Goal: Transaction & Acquisition: Purchase product/service

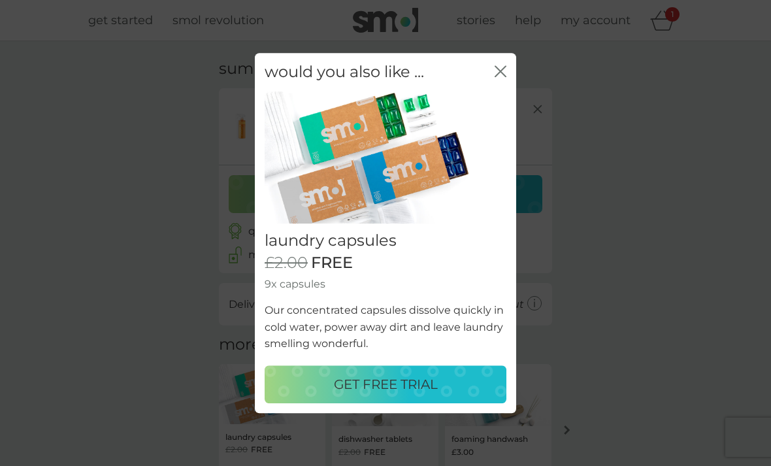
click at [505, 69] on icon "close" at bounding box center [503, 71] width 5 height 10
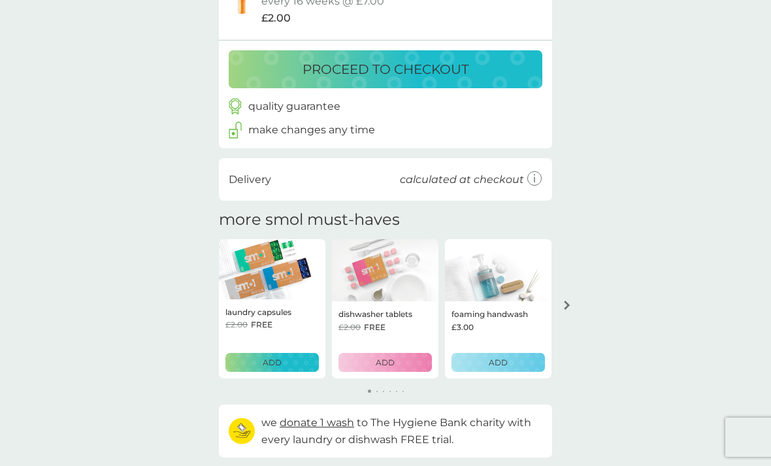
scroll to position [155, 0]
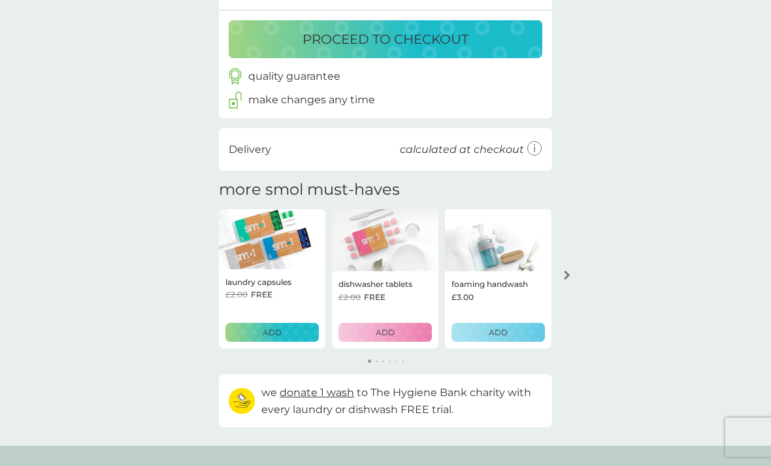
click at [638, 278] on div "your basket summary multi purpose spray trial pack every 16 weeks @ £7.00 £2.00…" at bounding box center [385, 166] width 771 height 560
click at [636, 293] on div "your basket summary multi purpose spray trial pack every 16 weeks @ £7.00 £2.00…" at bounding box center [385, 166] width 771 height 560
click at [671, 306] on div "your basket summary multi purpose spray trial pack every 16 weeks @ £7.00 £2.00…" at bounding box center [385, 166] width 771 height 560
click at [675, 305] on div "your basket summary multi purpose spray trial pack every 16 weeks @ £7.00 £2.00…" at bounding box center [385, 166] width 771 height 560
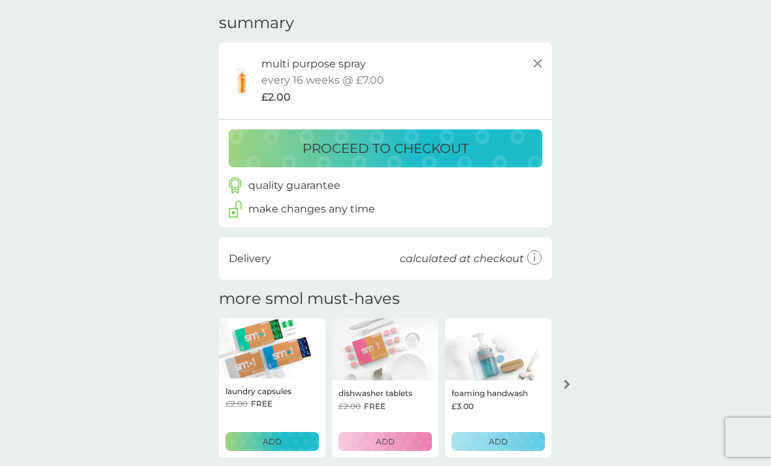
scroll to position [33, 0]
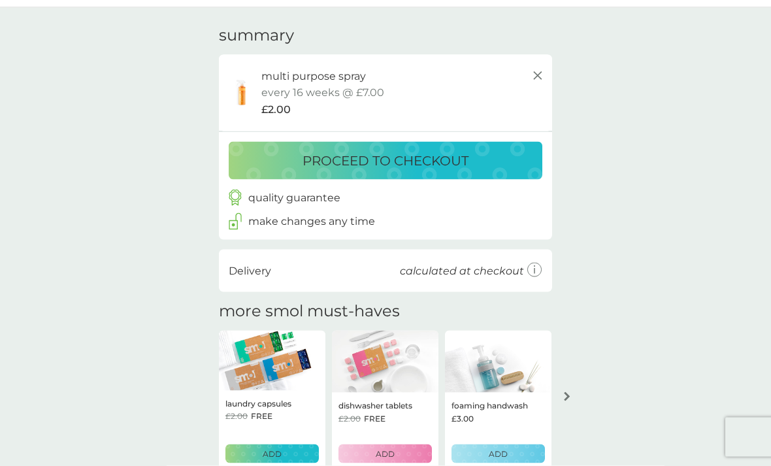
click at [496, 153] on div "proceed to checkout" at bounding box center [386, 160] width 288 height 21
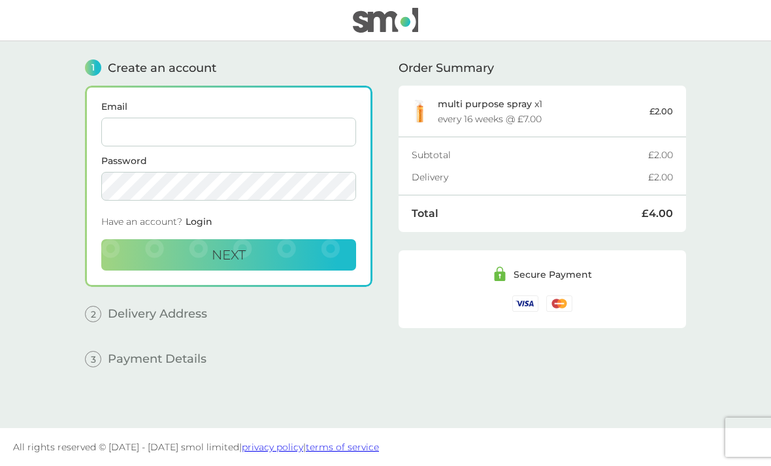
click at [140, 125] on input "Email" at bounding box center [228, 132] width 255 height 29
type input "pgillen@ntlworld.com"
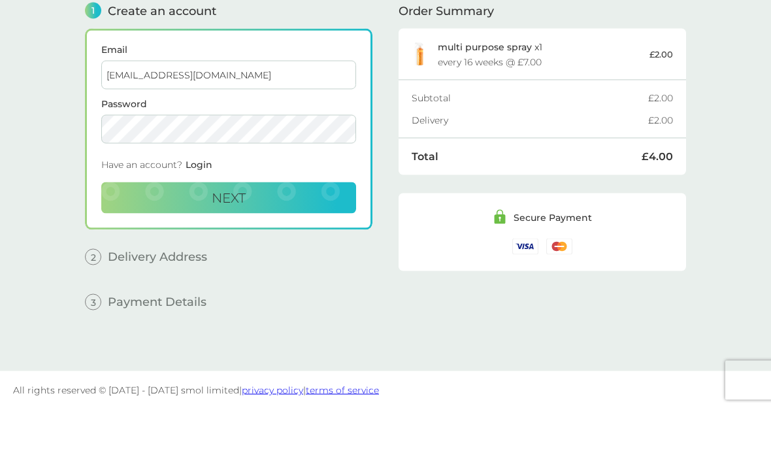
click at [284, 239] on button "Next" at bounding box center [228, 254] width 255 height 31
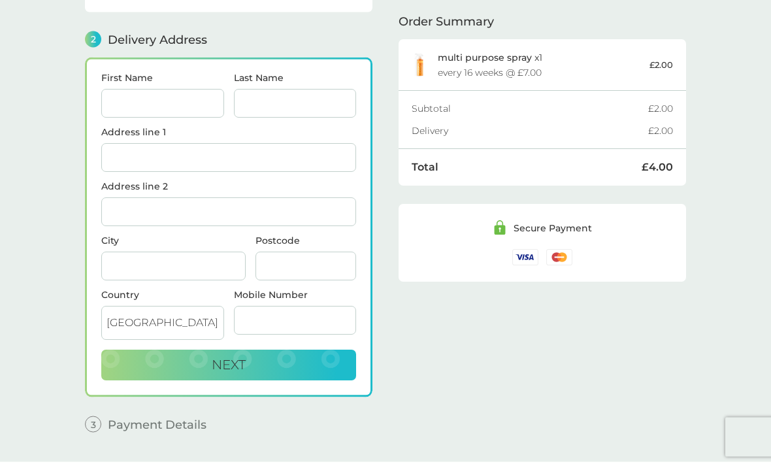
scroll to position [161, 0]
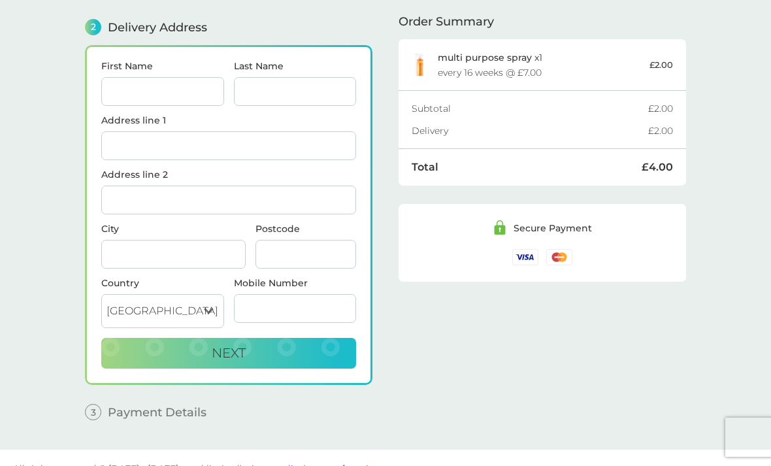
click at [133, 86] on input "First Name" at bounding box center [162, 91] width 123 height 29
type input "Paula"
click at [295, 87] on input "Last Name" at bounding box center [295, 91] width 123 height 29
type input "Gillen"
click at [215, 149] on input "Address line 1" at bounding box center [228, 145] width 255 height 29
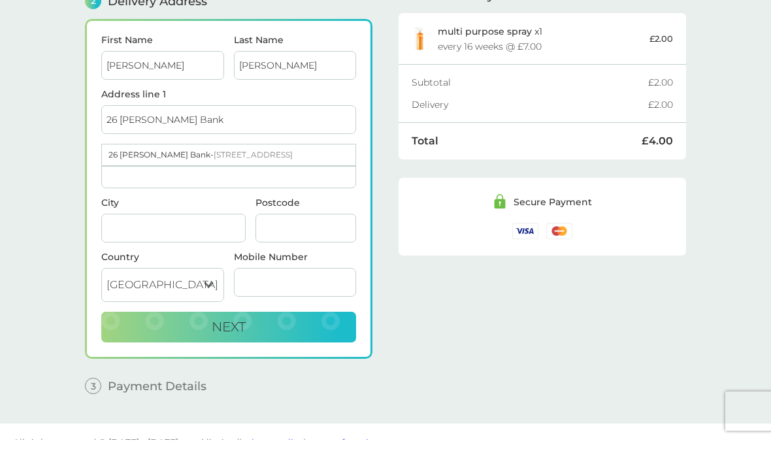
type input "26 Alderton Bank"
click at [242, 176] on span "Leeds LS17 5LG" at bounding box center [253, 181] width 79 height 10
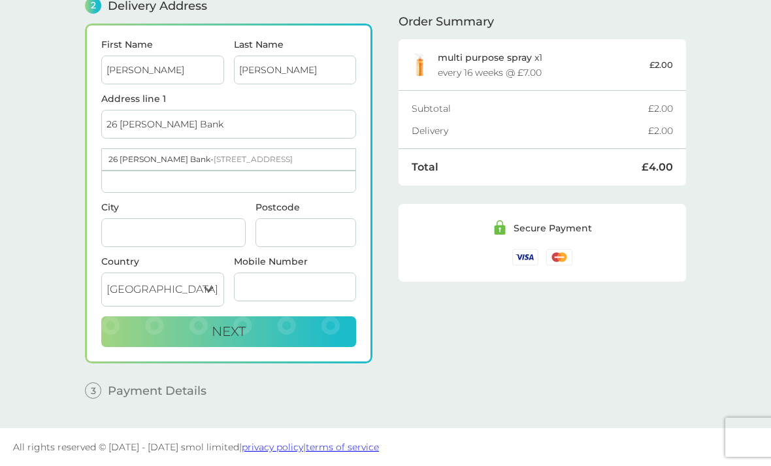
type input "Leeds"
type input "LS17 5LG"
click at [146, 171] on input "Address line 2" at bounding box center [228, 178] width 255 height 29
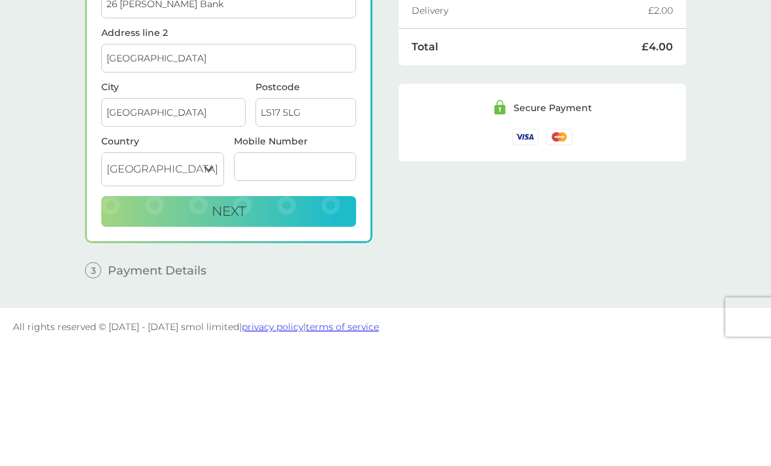
type input "Moortown"
click at [255, 273] on input "Mobile Number" at bounding box center [295, 287] width 123 height 29
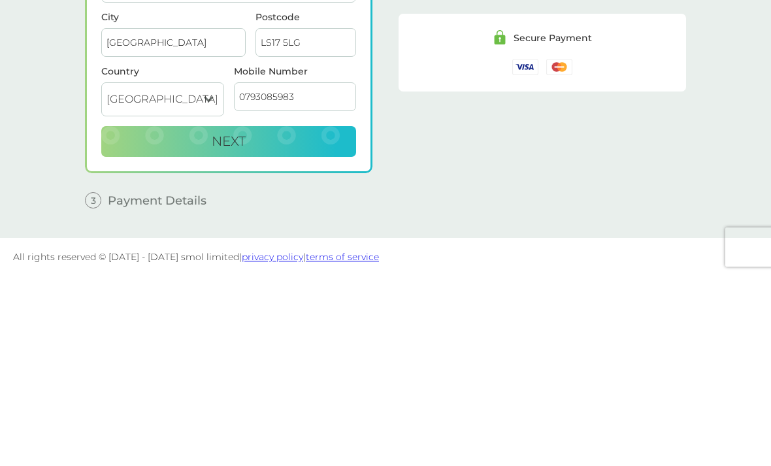
type input "07930859839"
click at [321, 316] on button "Next" at bounding box center [228, 331] width 255 height 31
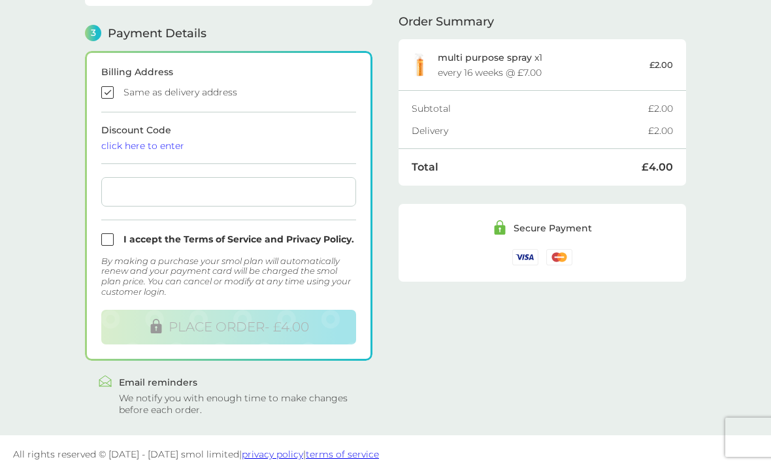
scroll to position [363, 0]
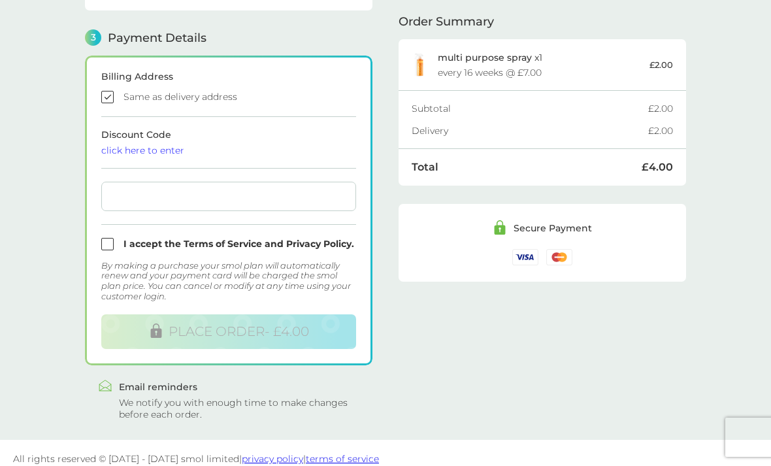
click at [143, 429] on div "1 Create an account pgillen@ntlworld.com Edit 2 Delivery Address Paula Gillen 2…" at bounding box center [386, 59] width 628 height 762
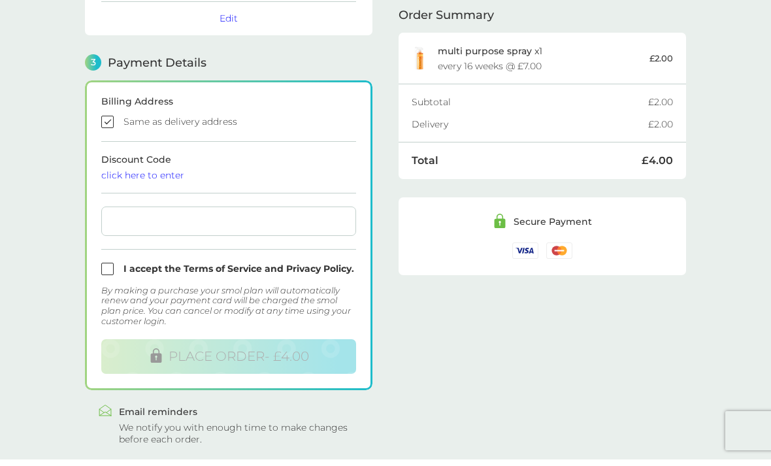
scroll to position [332, 0]
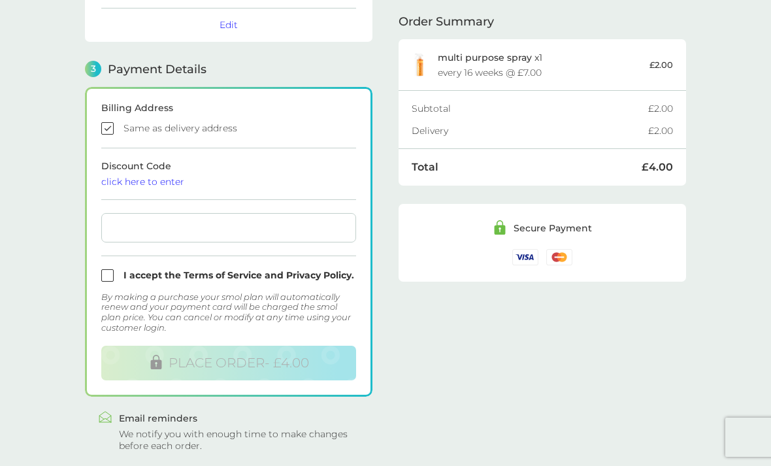
click at [358, 110] on div "Billing Address Same as delivery address Discount Code click here to enter I ac…" at bounding box center [229, 242] width 288 height 310
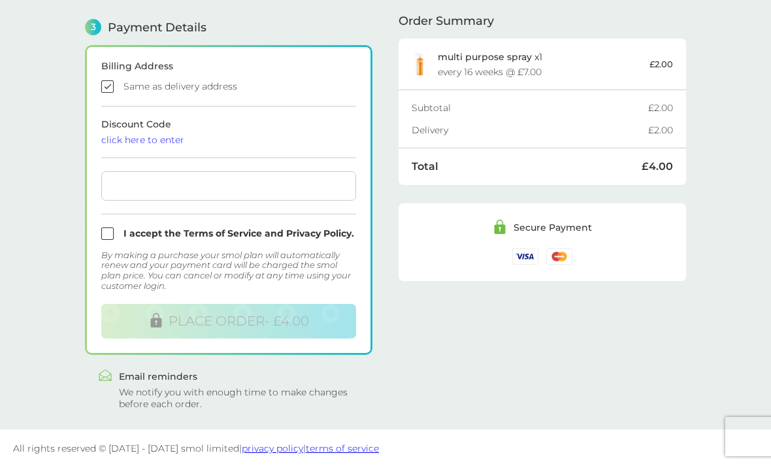
scroll to position [374, 0]
click at [329, 88] on input "checkbox" at bounding box center [228, 86] width 255 height 12
checkbox input "false"
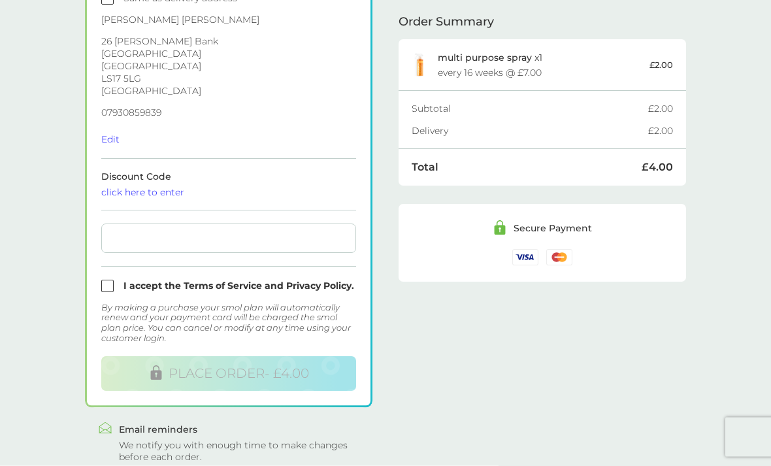
scroll to position [473, 0]
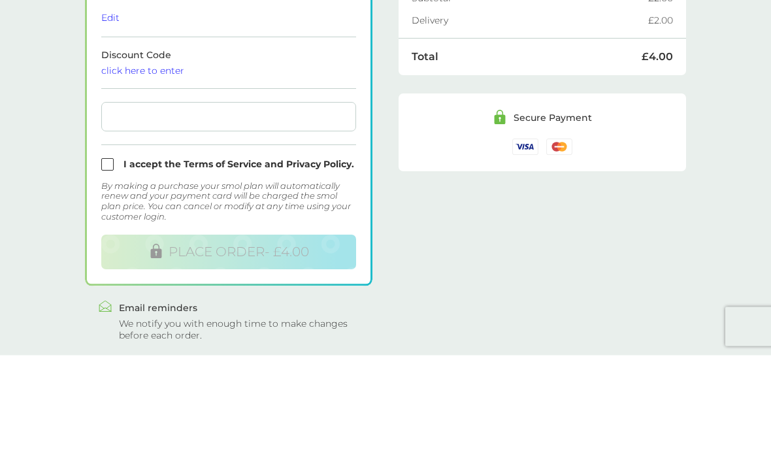
click at [173, 5] on div "Paula Gillen 26 Alderton Bank Moortown Leeds LS17 5LG United Kingdom 0793085983…" at bounding box center [228, 70] width 255 height 130
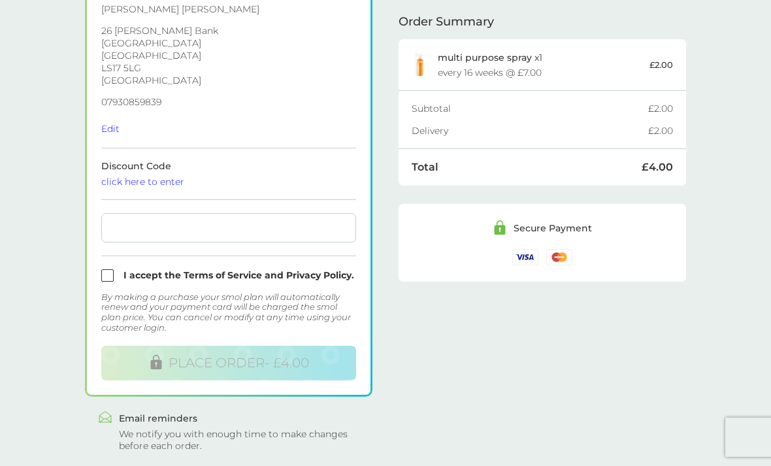
click at [295, 237] on div at bounding box center [228, 227] width 255 height 29
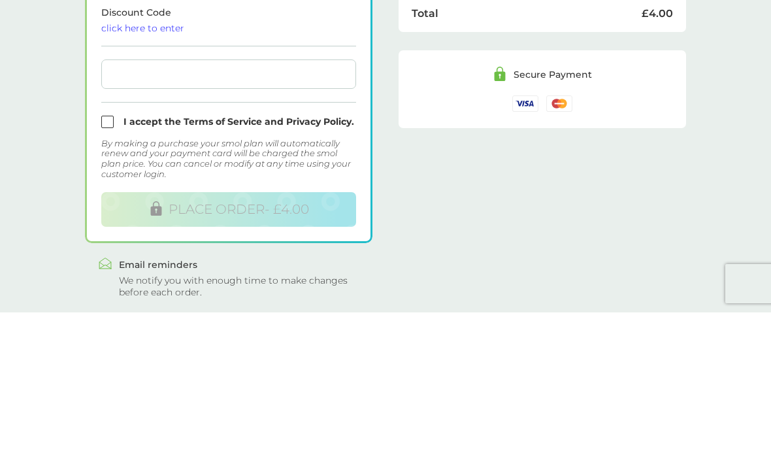
click at [105, 269] on input "checkbox" at bounding box center [228, 275] width 255 height 12
checkbox input "true"
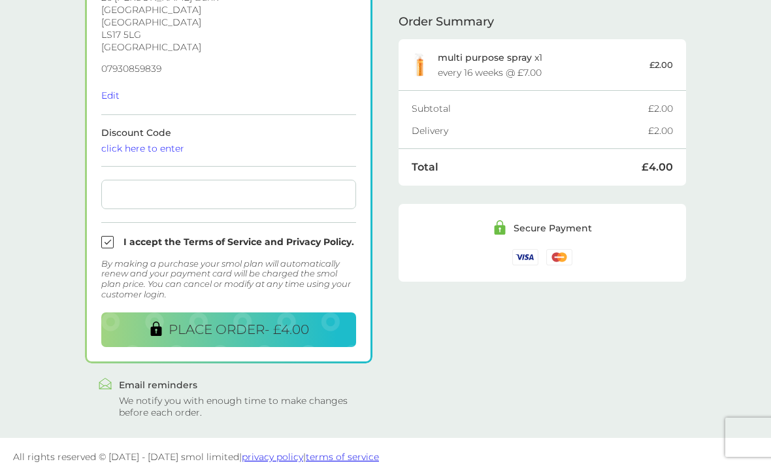
scroll to position [504, 0]
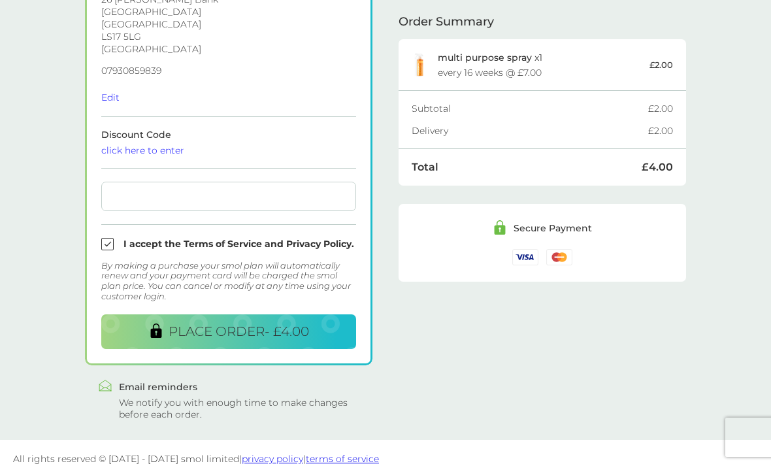
click at [205, 333] on span "PLACE ORDER - £4.00" at bounding box center [239, 332] width 141 height 16
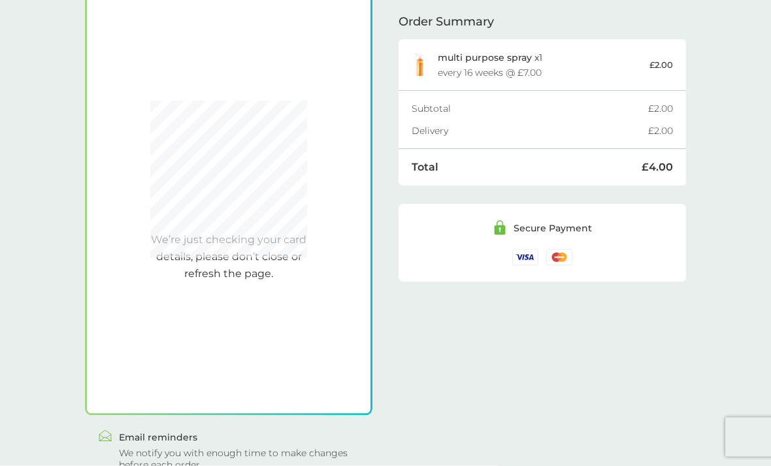
scroll to position [374, 0]
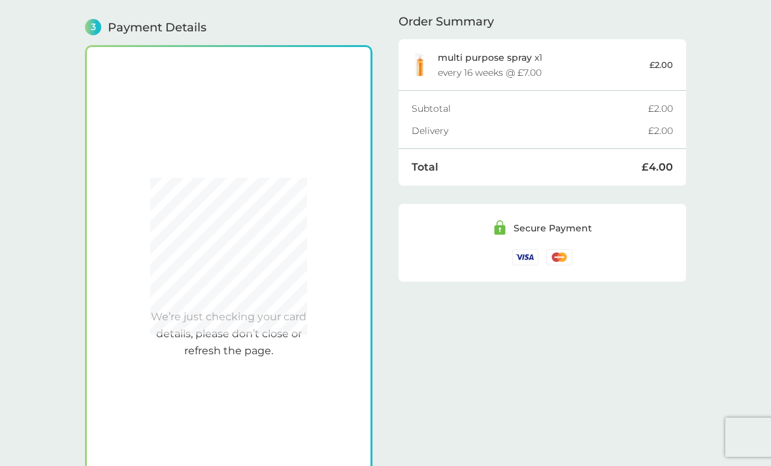
checkbox input "true"
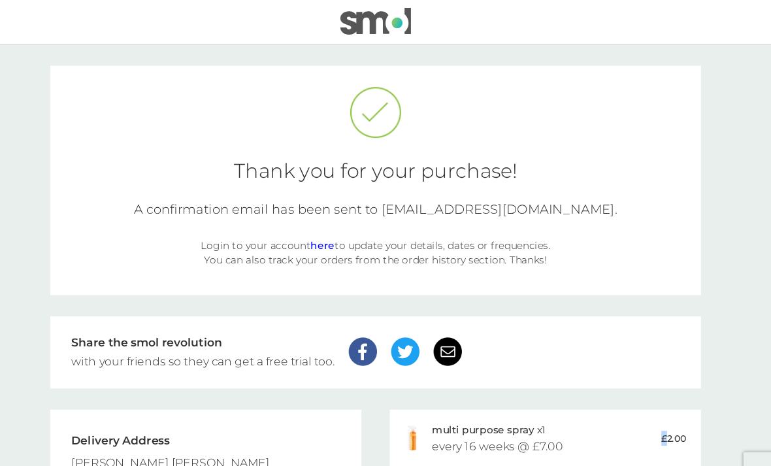
click at [326, 224] on link "here" at bounding box center [337, 227] width 22 height 12
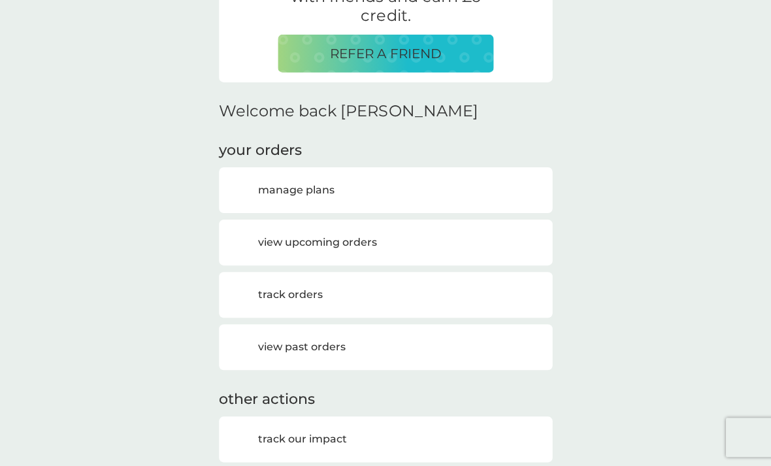
scroll to position [105, 0]
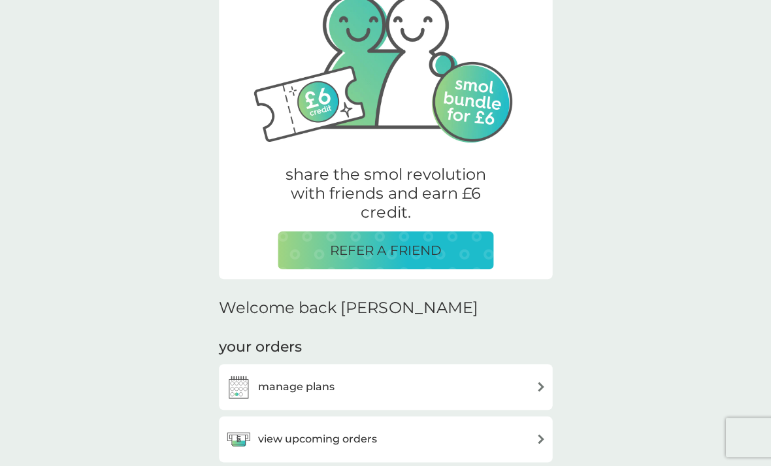
click at [544, 382] on img at bounding box center [541, 387] width 10 height 10
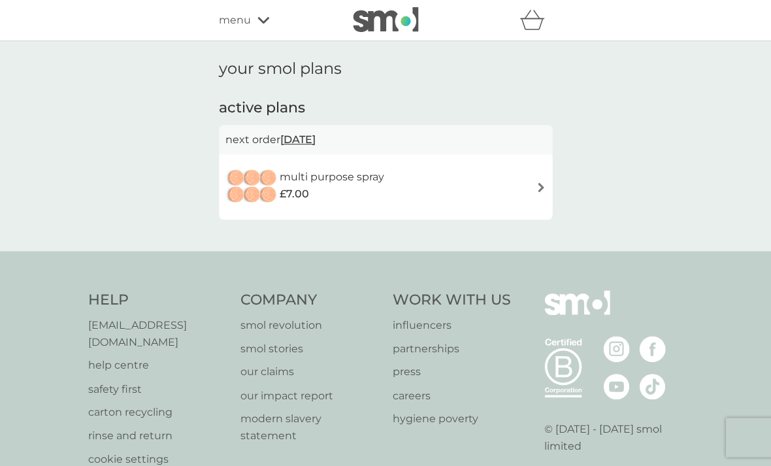
click at [538, 185] on img at bounding box center [541, 187] width 10 height 10
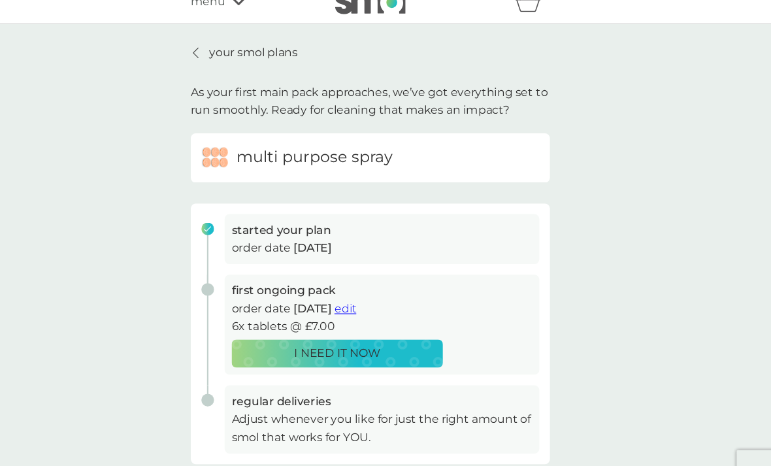
scroll to position [15, 0]
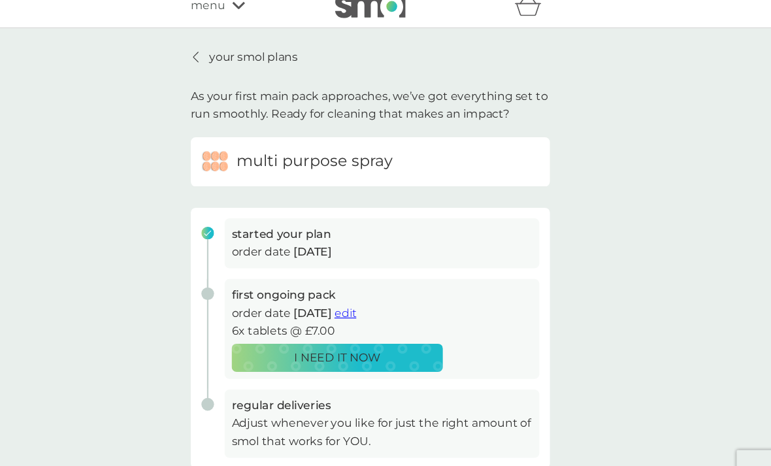
click at [359, 394] on p "Adjust whenever you like for just the right amount of smol that works for YOU." at bounding box center [396, 400] width 279 height 33
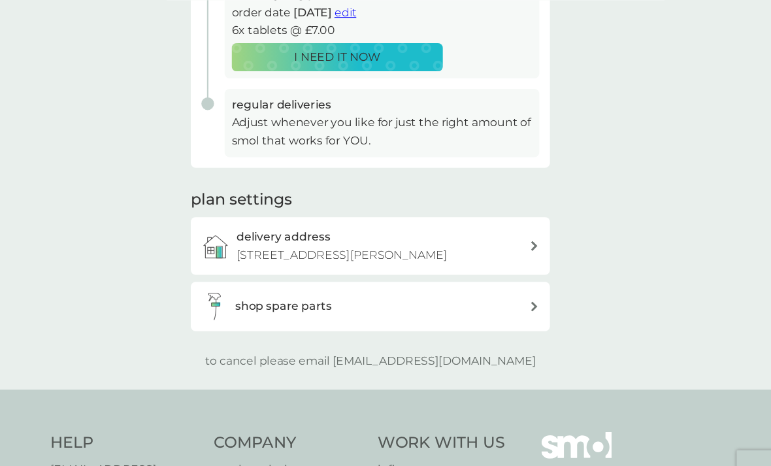
click at [502, 299] on div "shop spare parts" at bounding box center [385, 284] width 333 height 46
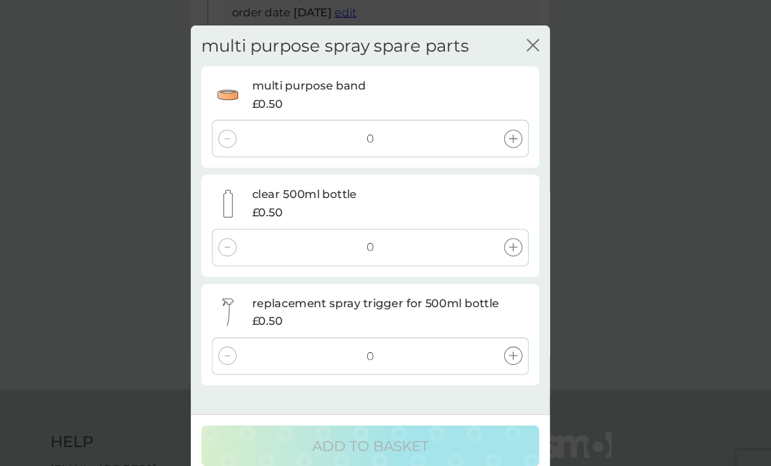
click at [514, 226] on icon at bounding box center [518, 230] width 8 height 8
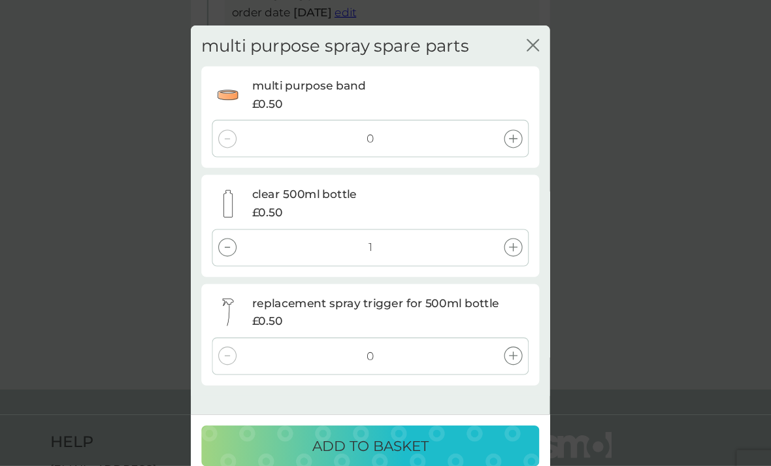
click at [510, 120] on div at bounding box center [518, 128] width 17 height 17
click at [514, 125] on icon at bounding box center [518, 129] width 8 height 8
click at [629, 209] on div "multi purpose spray spare parts close multi purpose band £0.50 2 clear 500ml bo…" at bounding box center [385, 233] width 771 height 466
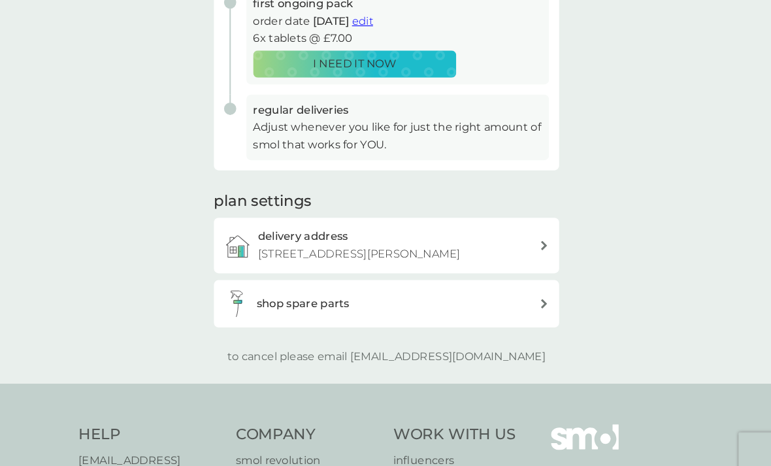
scroll to position [292, 0]
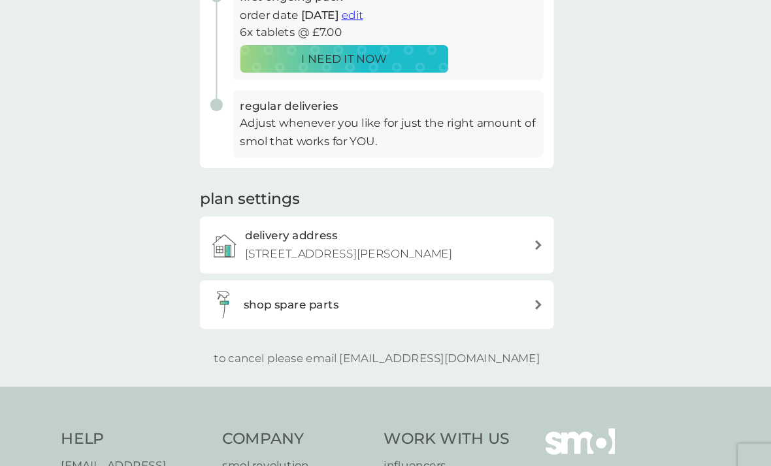
click at [535, 282] on icon at bounding box center [538, 286] width 7 height 9
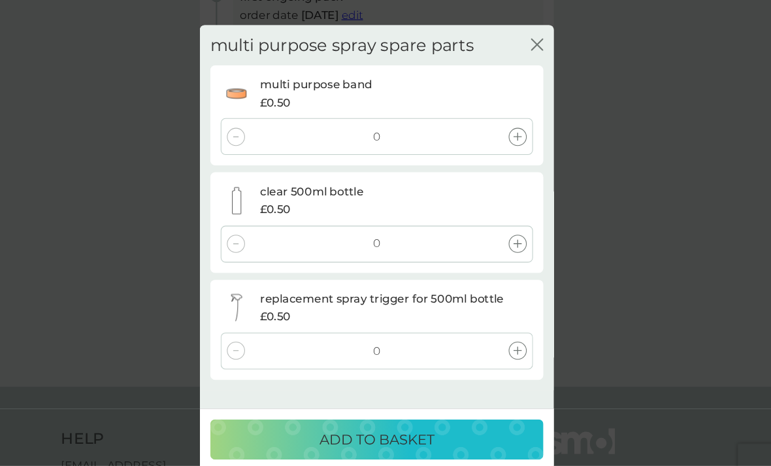
click at [514, 125] on icon at bounding box center [518, 129] width 8 height 8
click at [510, 120] on div at bounding box center [518, 128] width 17 height 17
click at [244, 123] on div at bounding box center [252, 128] width 17 height 17
click at [514, 226] on icon at bounding box center [518, 230] width 8 height 8
click at [510, 322] on div at bounding box center [518, 330] width 17 height 17
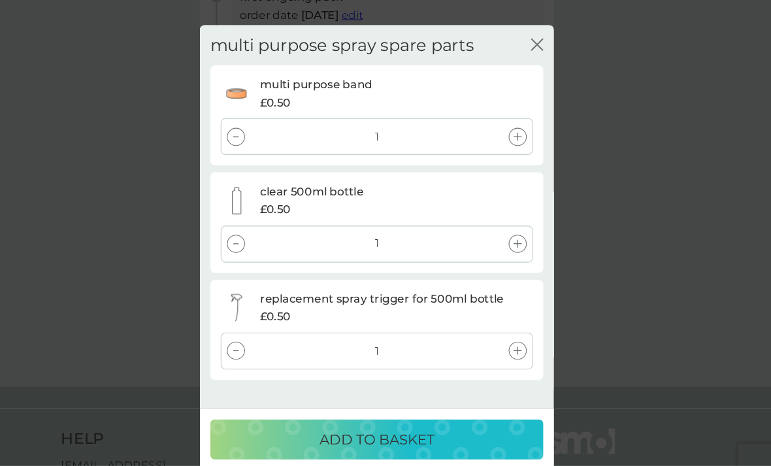
click at [406, 424] on p "ADD TO BASKET" at bounding box center [386, 413] width 108 height 21
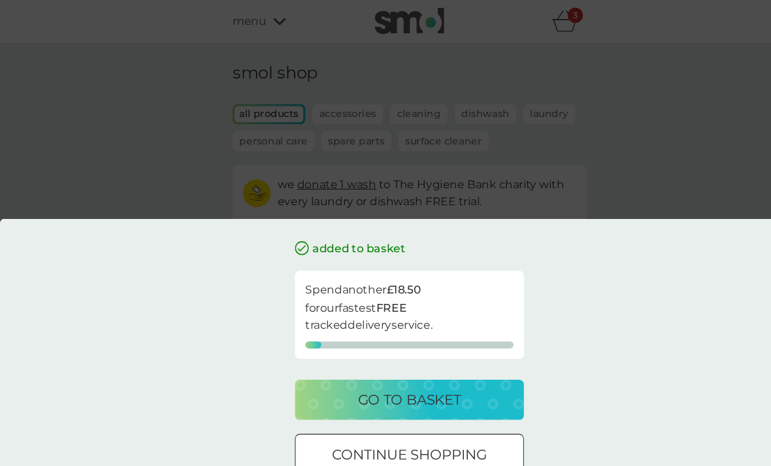
click at [470, 386] on div "go to basket" at bounding box center [386, 376] width 190 height 21
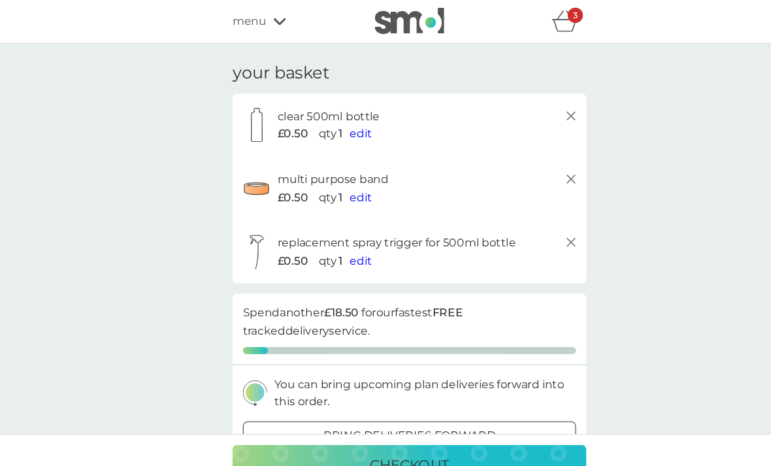
click at [541, 227] on icon at bounding box center [538, 228] width 16 height 16
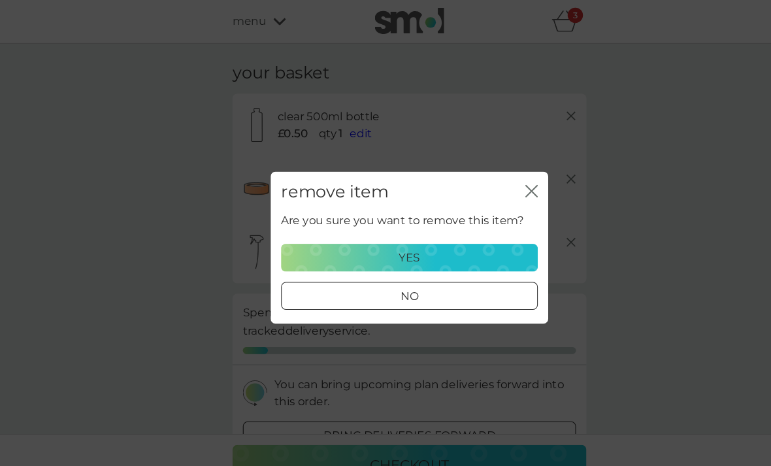
click at [458, 277] on div "no" at bounding box center [385, 279] width 241 height 17
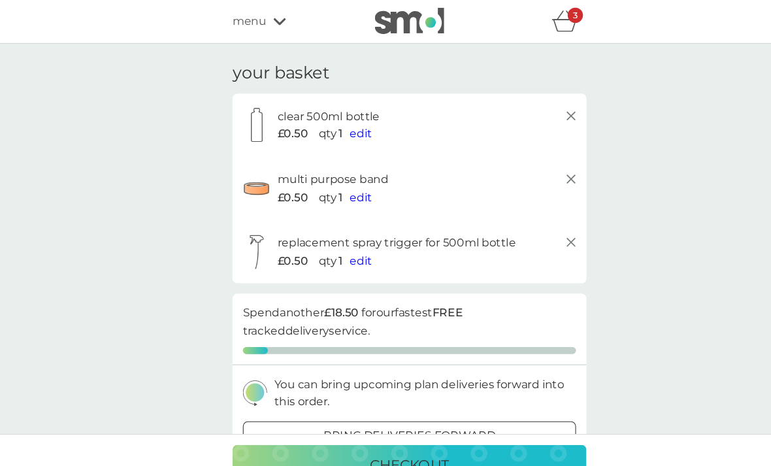
click at [540, 227] on icon at bounding box center [538, 228] width 16 height 16
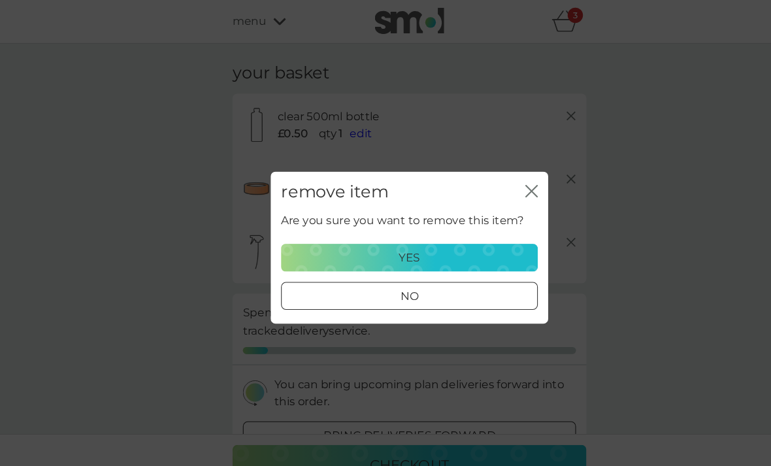
click at [467, 249] on div "yes" at bounding box center [385, 242] width 225 height 17
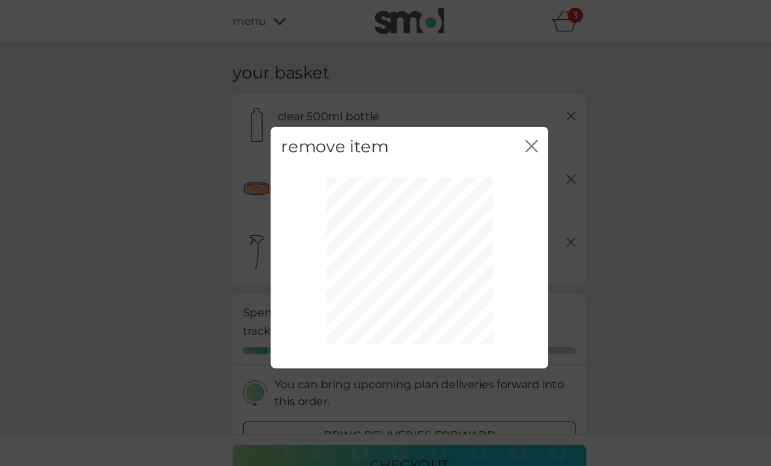
click at [496, 142] on icon "close" at bounding box center [498, 137] width 5 height 10
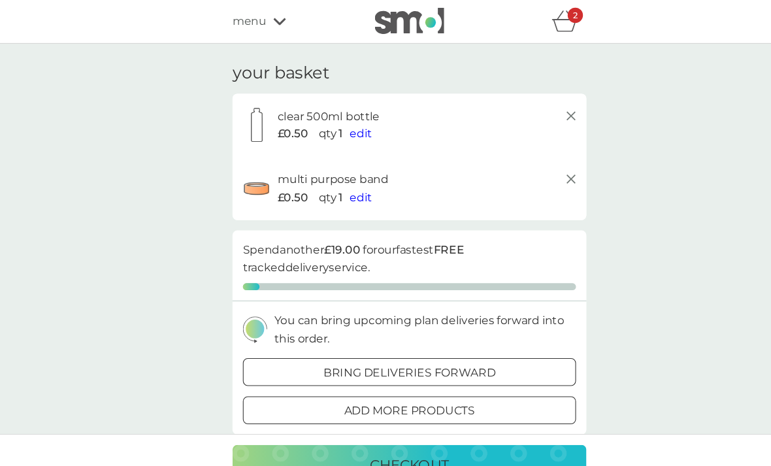
click at [539, 163] on icon at bounding box center [538, 169] width 16 height 16
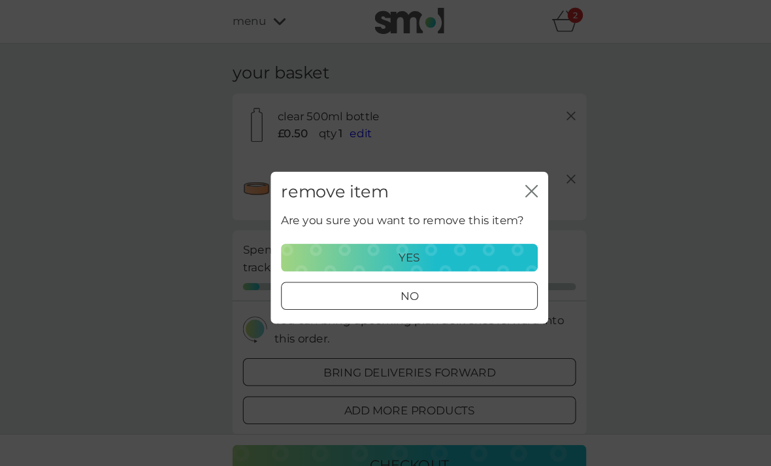
click at [427, 238] on div "yes" at bounding box center [385, 242] width 225 height 17
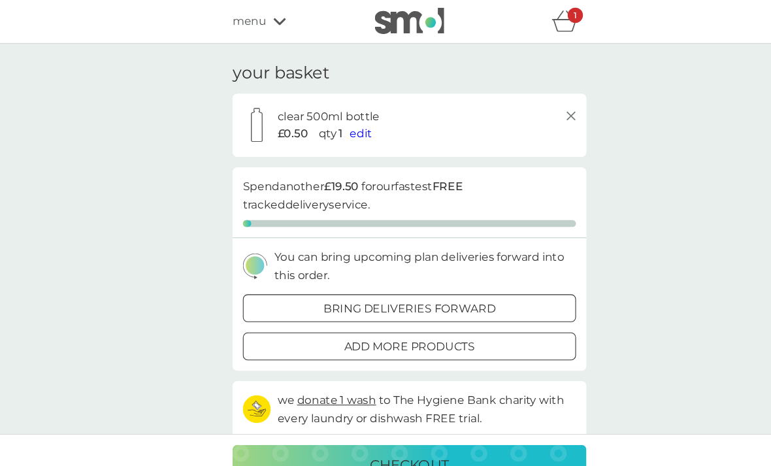
click at [554, 107] on div "your basket clear 500ml bottle £0.50 qty 1 edit proceed to checkout Spend anoth…" at bounding box center [385, 291] width 353 height 465
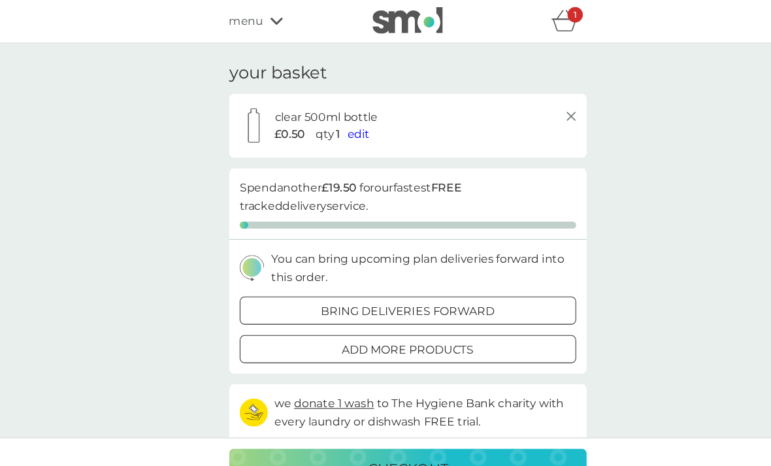
click at [665, 220] on div "your basket clear 500ml bottle £0.50 qty 1 edit proceed to checkout Spend anoth…" at bounding box center [385, 292] width 771 height 502
click at [335, 125] on span "edit" at bounding box center [339, 126] width 21 height 12
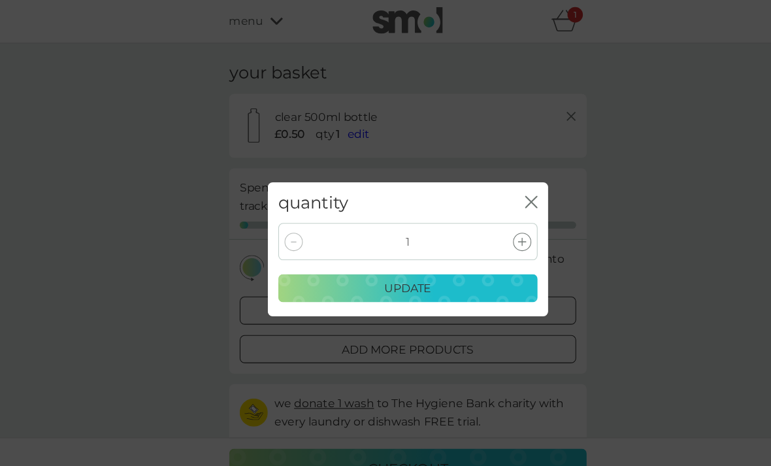
click at [274, 226] on div at bounding box center [279, 226] width 17 height 17
click at [276, 228] on div at bounding box center [279, 226] width 17 height 17
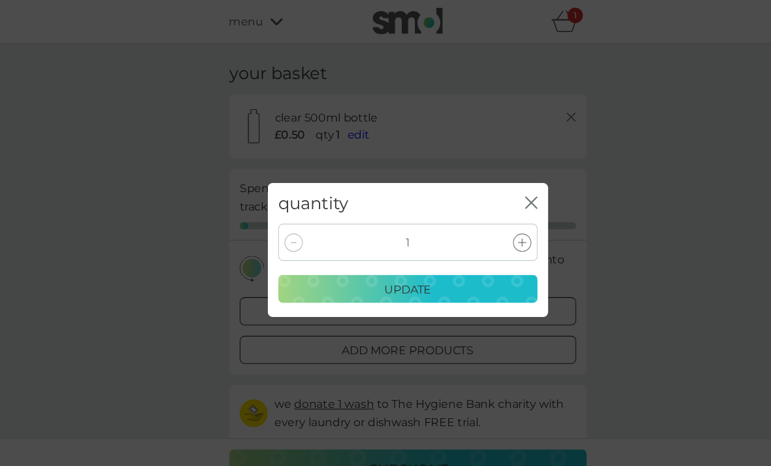
click at [495, 195] on button "close" at bounding box center [501, 190] width 12 height 14
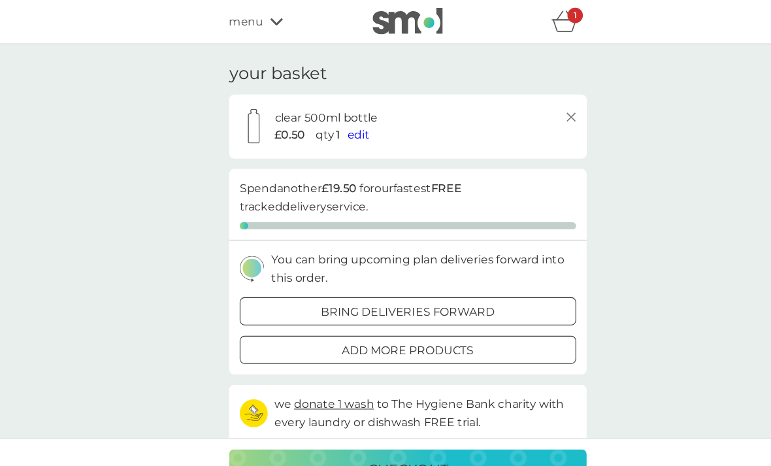
click at [530, 107] on icon at bounding box center [538, 109] width 16 height 16
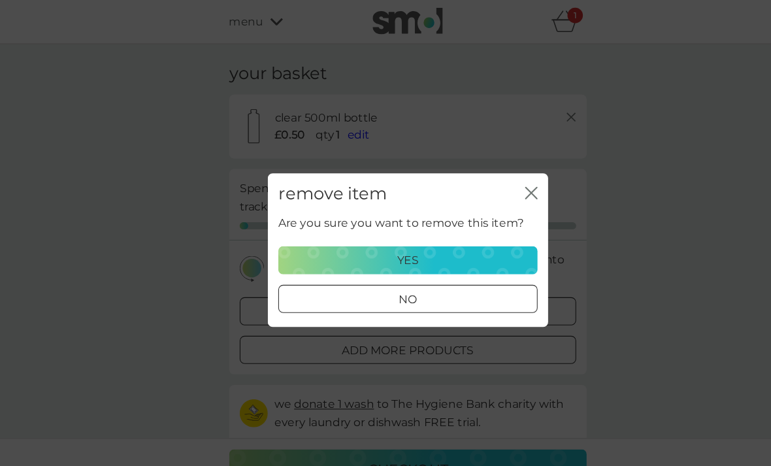
click at [430, 237] on div "yes" at bounding box center [385, 242] width 225 height 17
